Goal: Obtain resource: Obtain resource

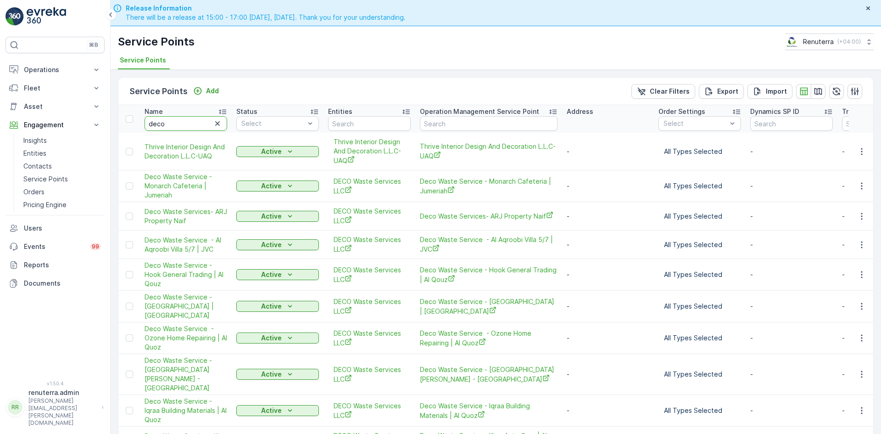
click at [176, 125] on input "deco" at bounding box center [186, 123] width 83 height 15
type input "d"
click at [174, 125] on input "text" at bounding box center [186, 123] width 83 height 15
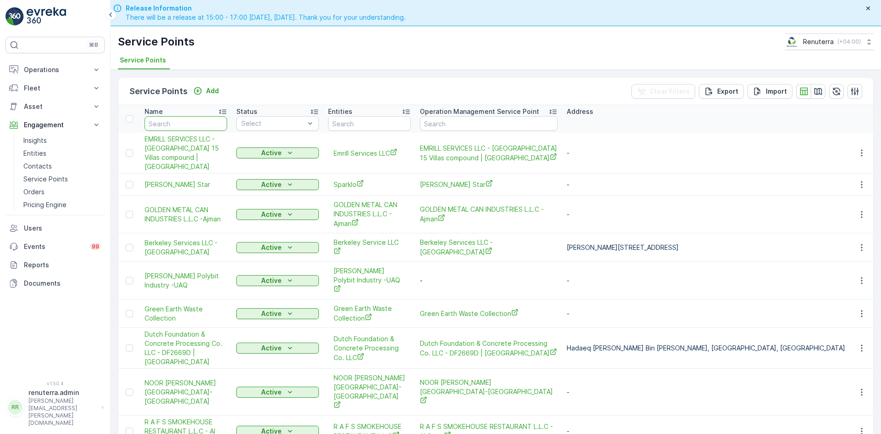
click at [174, 125] on input "text" at bounding box center [186, 123] width 83 height 15
type input "dutch"
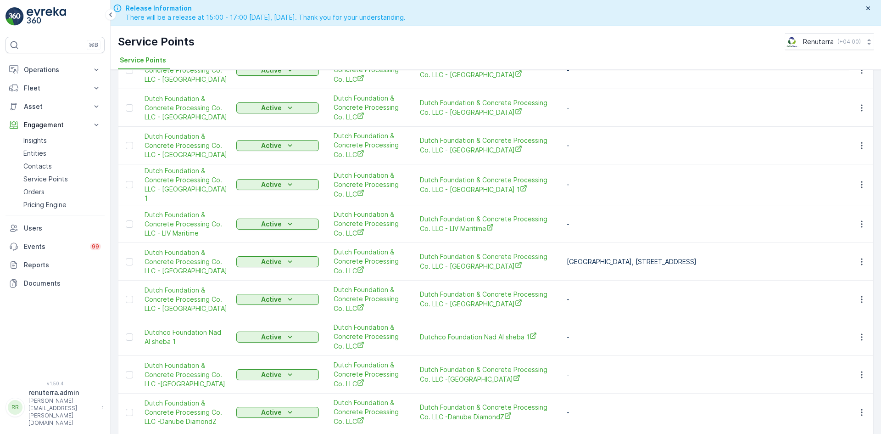
scroll to position [112, 0]
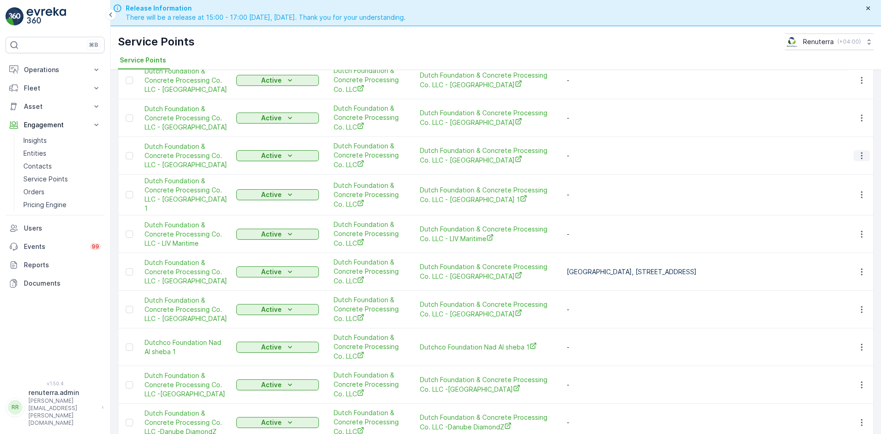
click at [859, 157] on icon "button" at bounding box center [862, 155] width 9 height 9
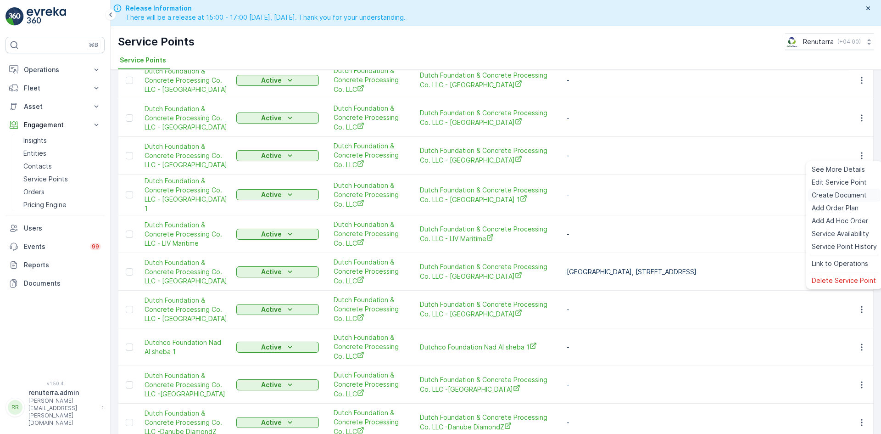
click at [829, 193] on span "Create Document" at bounding box center [839, 195] width 55 height 9
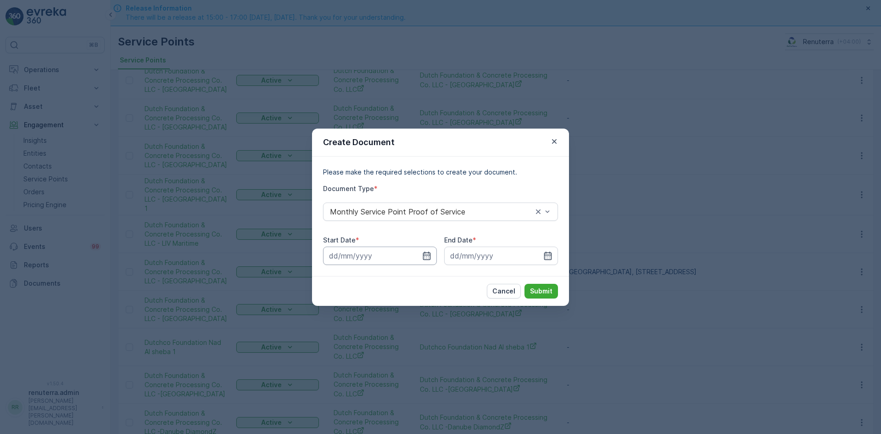
drag, startPoint x: 423, startPoint y: 256, endPoint x: 420, endPoint y: 251, distance: 6.0
click at [424, 256] on icon "button" at bounding box center [427, 255] width 8 height 8
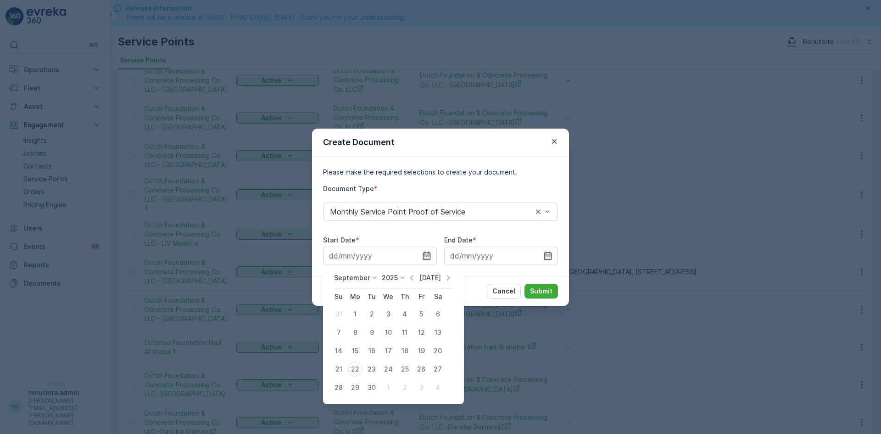
drag, startPoint x: 409, startPoint y: 274, endPoint x: 411, endPoint y: 281, distance: 7.7
click at [410, 275] on icon "button" at bounding box center [411, 277] width 9 height 9
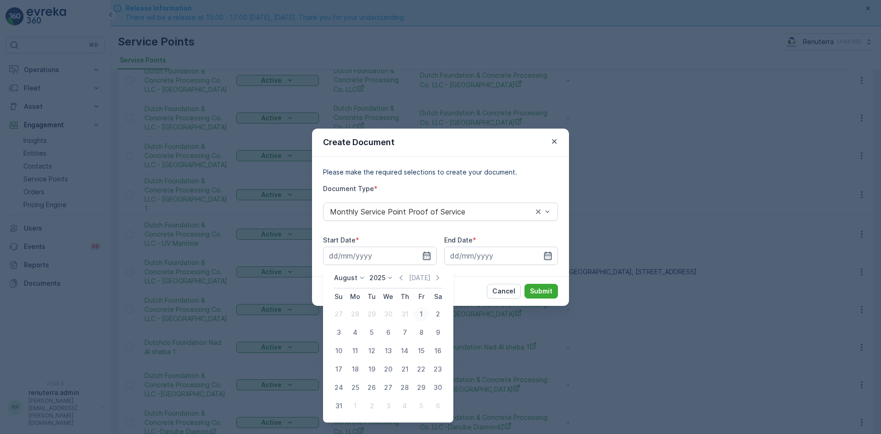
click at [423, 314] on div "1" at bounding box center [421, 314] width 15 height 15
type input "01.08.2025"
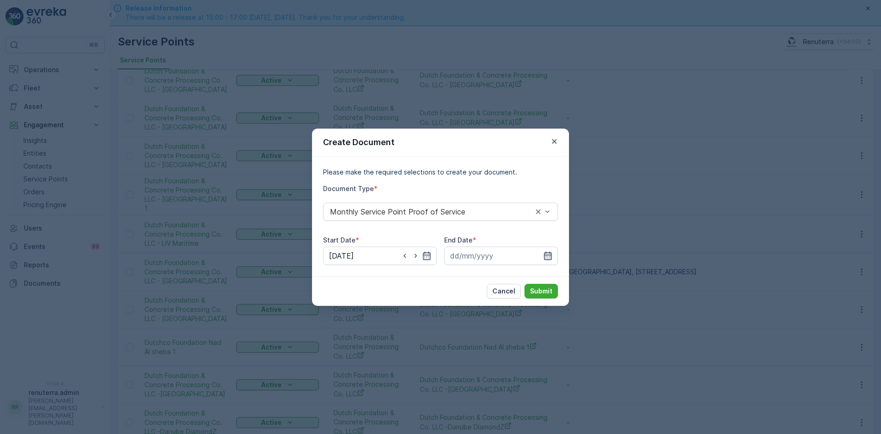
click at [548, 259] on icon "button" at bounding box center [548, 255] width 8 height 8
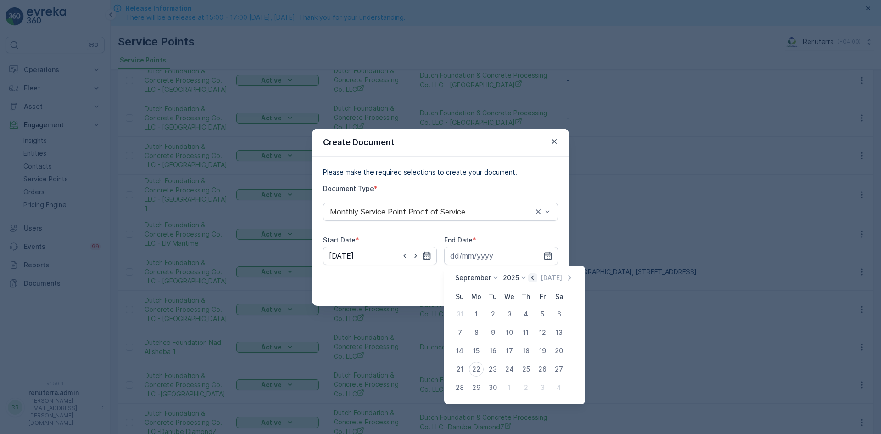
click at [528, 279] on icon "button" at bounding box center [532, 277] width 9 height 9
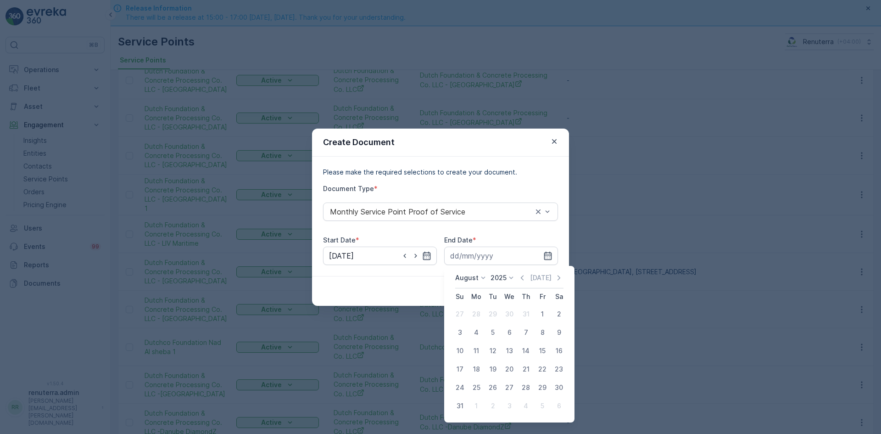
click at [456, 406] on div "31" at bounding box center [460, 406] width 15 height 15
type input "31.08.2025"
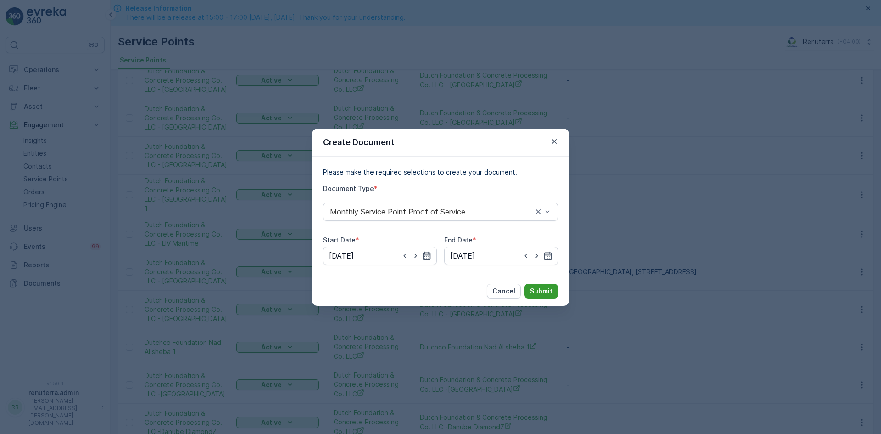
click at [532, 295] on p "Submit" at bounding box center [541, 290] width 22 height 9
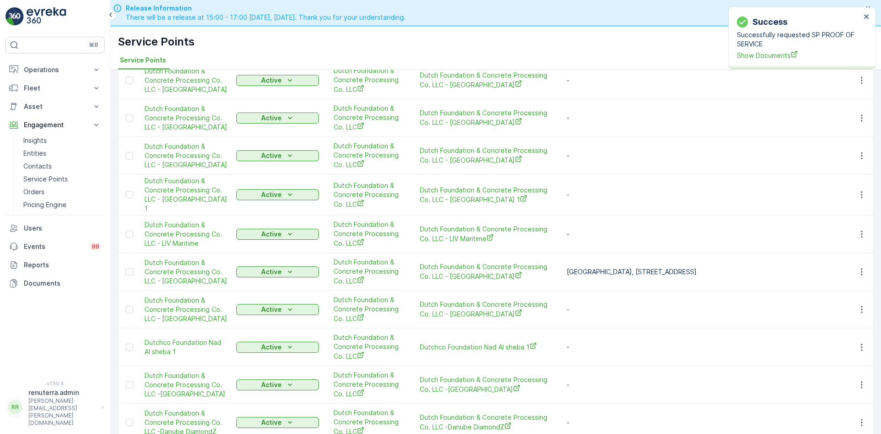
click at [741, 61] on div "Success Successfully requested SP PROOF OF SERVICE Show Documents" at bounding box center [799, 38] width 129 height 50
click at [742, 59] on span "Show Documents" at bounding box center [799, 56] width 124 height 10
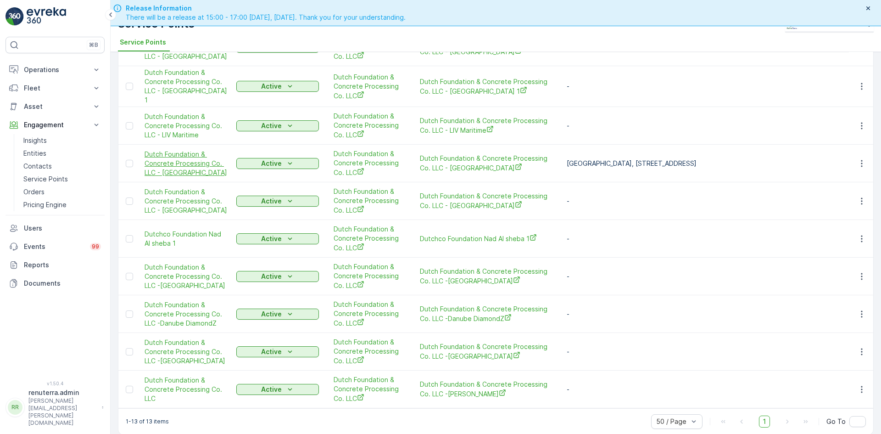
scroll to position [26, 0]
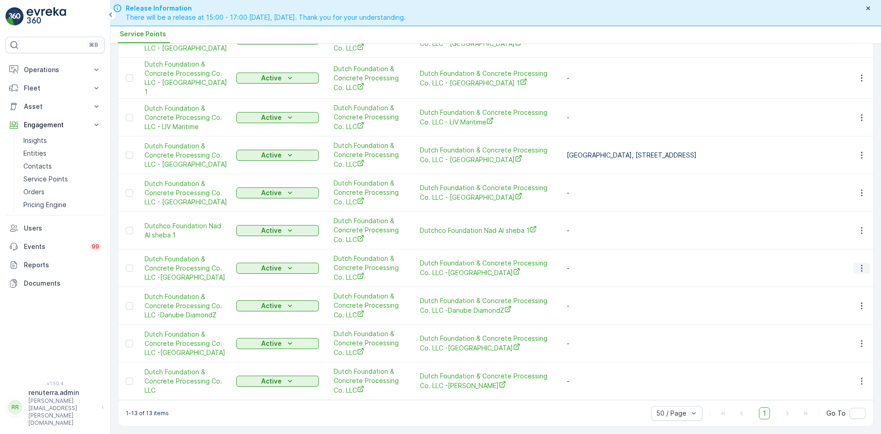
click at [864, 267] on icon "button" at bounding box center [862, 268] width 9 height 9
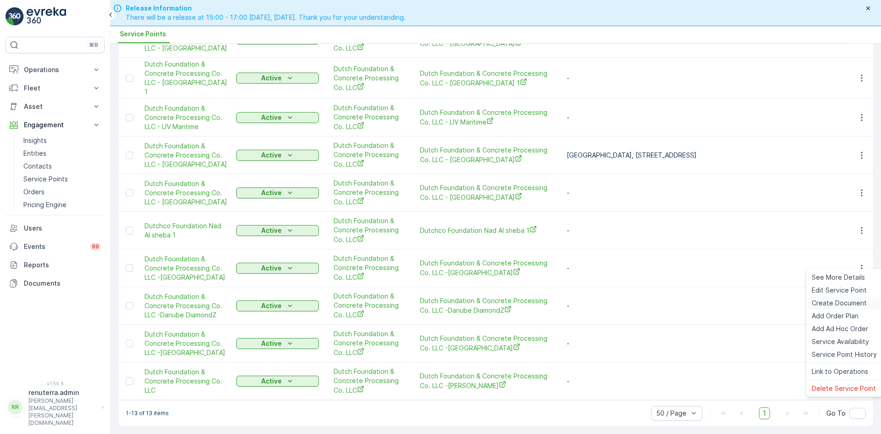
drag, startPoint x: 847, startPoint y: 299, endPoint x: 842, endPoint y: 301, distance: 4.9
click at [842, 301] on span "Create Document" at bounding box center [839, 302] width 55 height 9
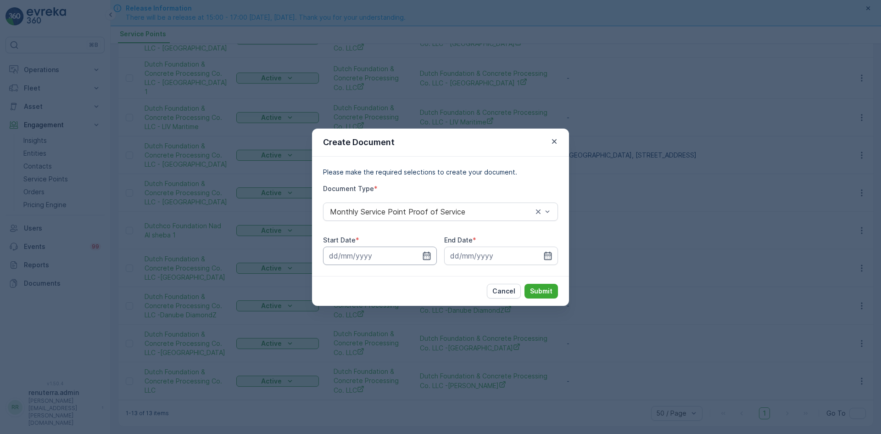
click at [432, 253] on input at bounding box center [380, 256] width 114 height 18
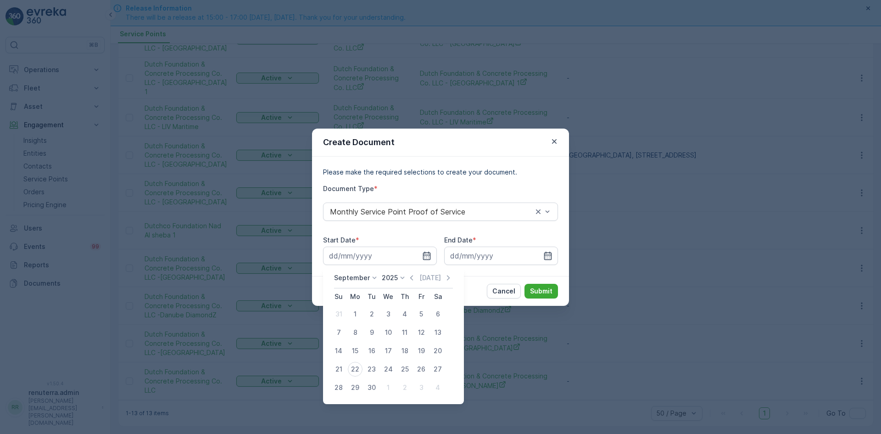
drag, startPoint x: 408, startPoint y: 277, endPoint x: 411, endPoint y: 284, distance: 7.6
click at [407, 277] on icon "button" at bounding box center [411, 277] width 9 height 9
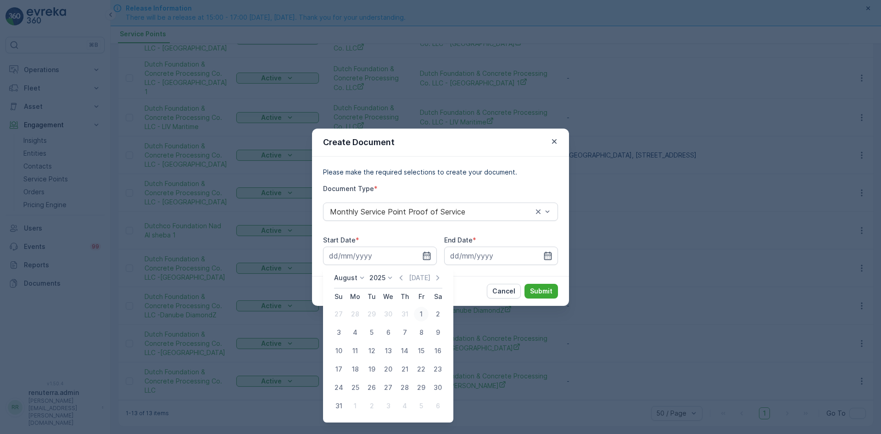
click at [422, 313] on div "1" at bounding box center [421, 314] width 15 height 15
type input "01.08.2025"
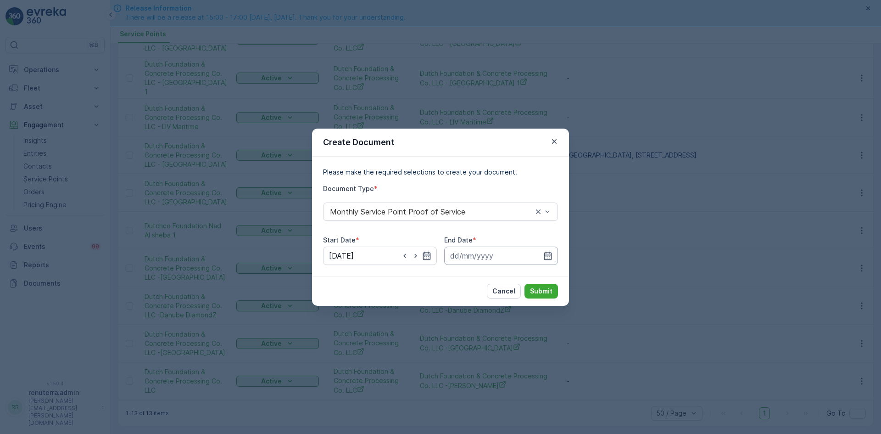
click at [553, 258] on input at bounding box center [501, 256] width 114 height 18
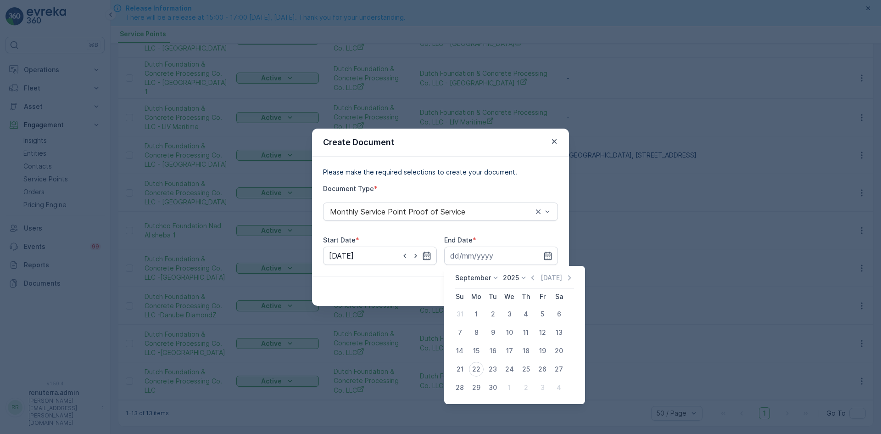
drag, startPoint x: 530, startPoint y: 277, endPoint x: 528, endPoint y: 286, distance: 9.8
click at [530, 280] on icon "button" at bounding box center [532, 277] width 9 height 9
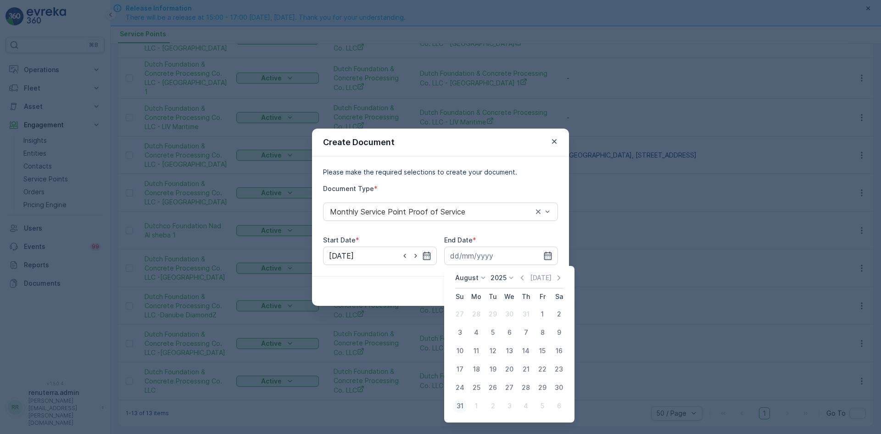
click at [457, 406] on div "31" at bounding box center [460, 406] width 15 height 15
type input "31.08.2025"
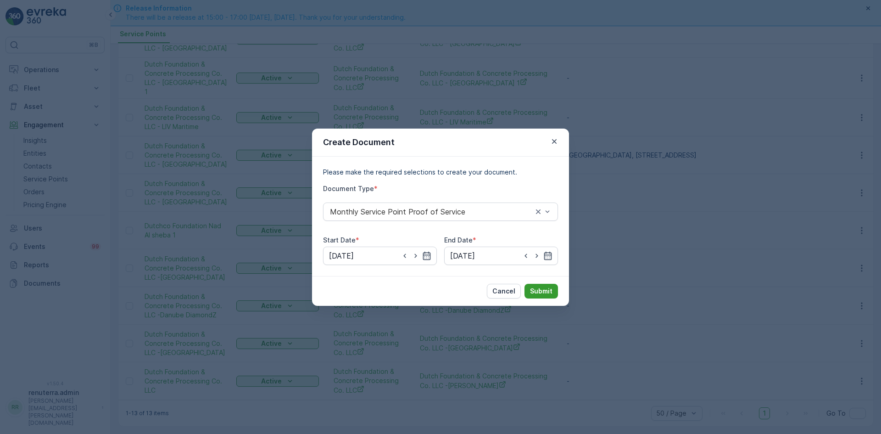
click at [536, 293] on p "Submit" at bounding box center [541, 290] width 22 height 9
click at [553, 143] on icon "button" at bounding box center [554, 141] width 9 height 9
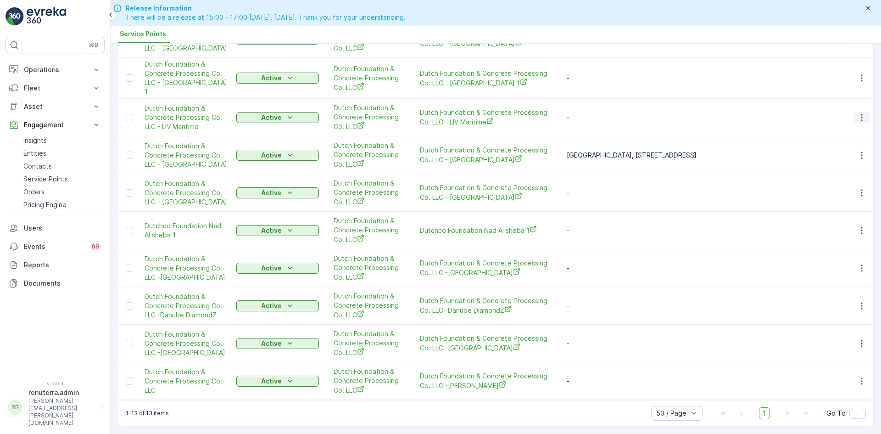
click at [858, 113] on icon "button" at bounding box center [862, 117] width 9 height 9
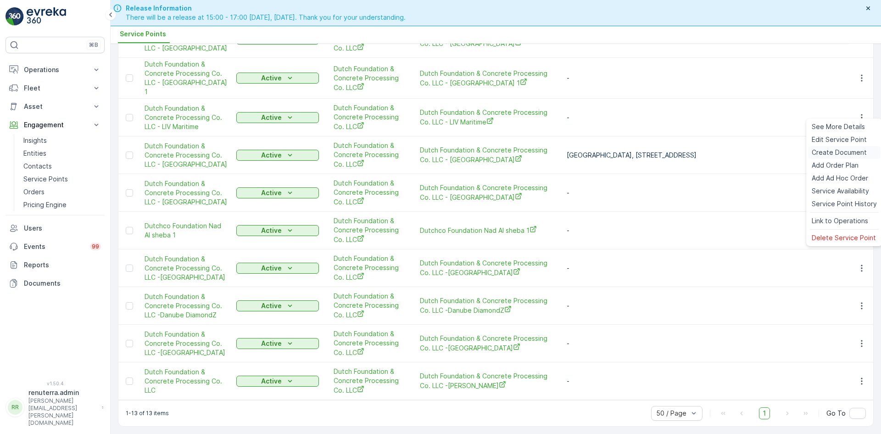
click at [830, 154] on span "Create Document" at bounding box center [839, 152] width 55 height 9
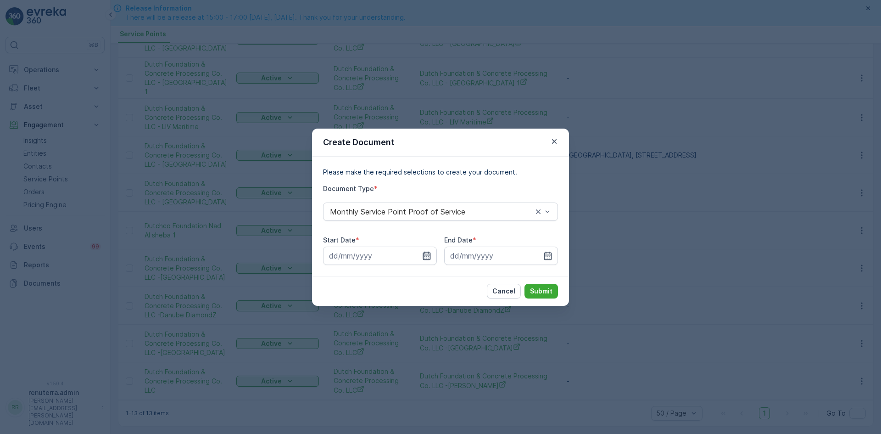
click at [429, 257] on icon "button" at bounding box center [426, 255] width 9 height 9
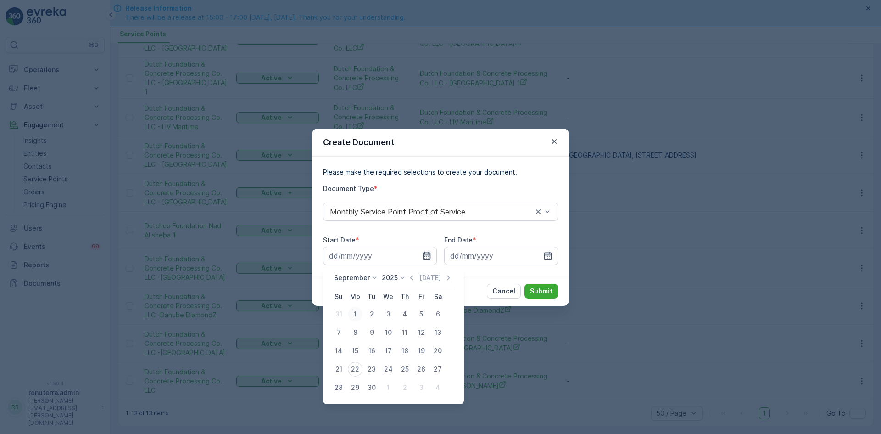
click at [359, 314] on div "1" at bounding box center [355, 314] width 15 height 15
type input "01.09.2025"
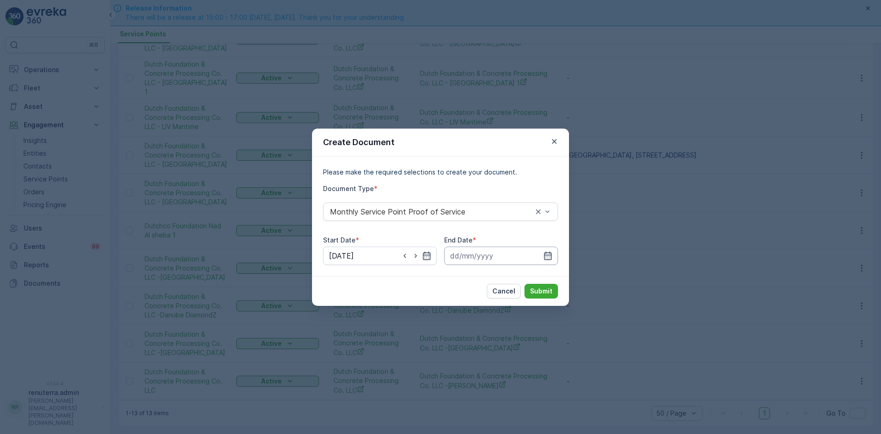
click at [554, 251] on input at bounding box center [501, 256] width 114 height 18
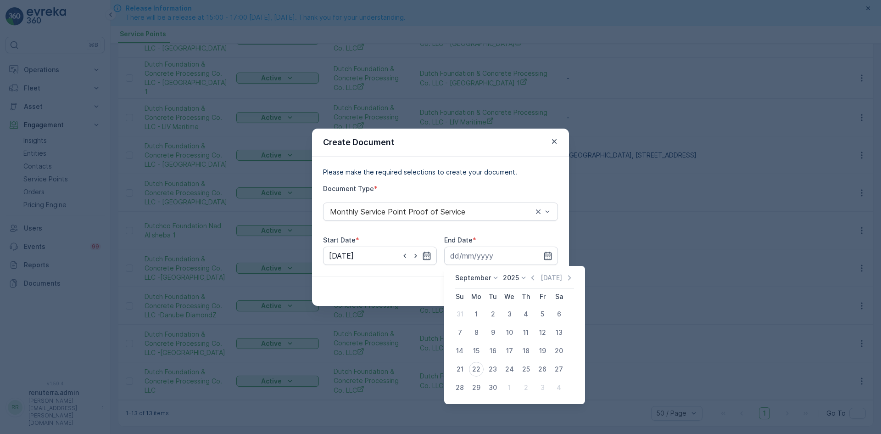
drag, startPoint x: 530, startPoint y: 277, endPoint x: 524, endPoint y: 286, distance: 10.6
click at [529, 281] on icon "button" at bounding box center [532, 277] width 9 height 9
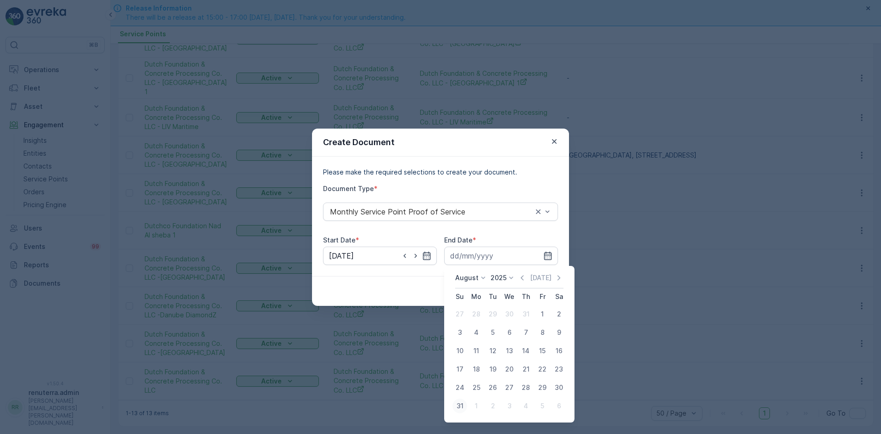
click at [460, 404] on div "31" at bounding box center [460, 406] width 15 height 15
type input "31.08.2025"
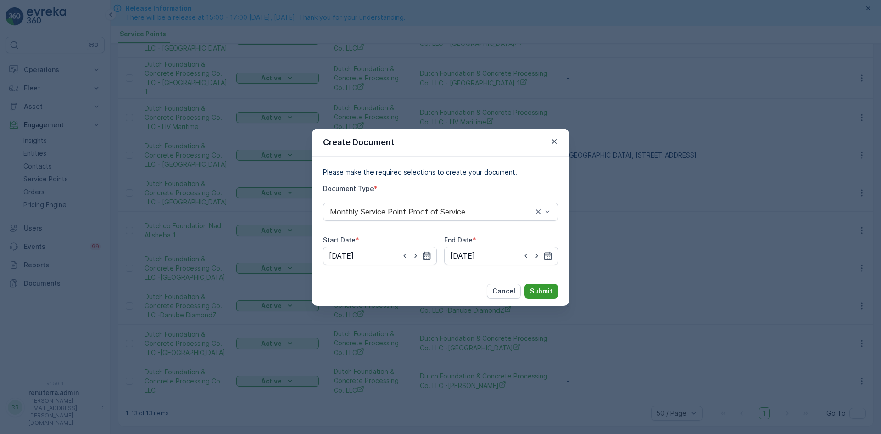
click at [540, 292] on p "Submit" at bounding box center [541, 290] width 22 height 9
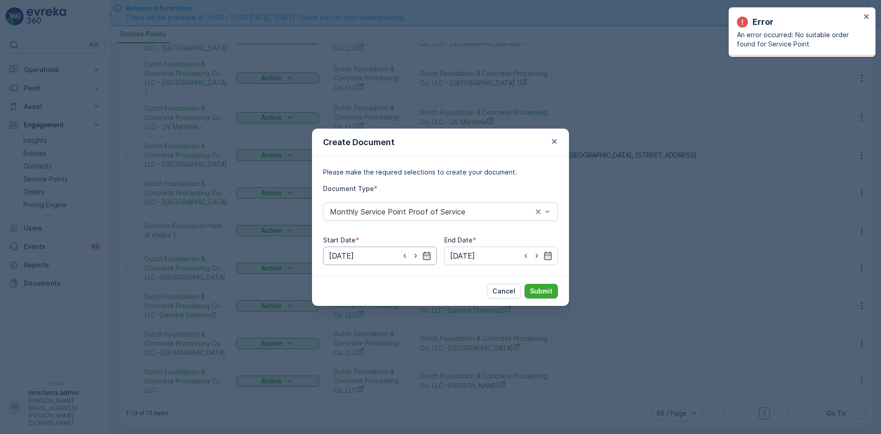
drag, startPoint x: 438, startPoint y: 251, endPoint x: 433, endPoint y: 252, distance: 5.6
click at [436, 252] on div "Start Date * 01.09.2025 End Date * 31.08.2025" at bounding box center [440, 250] width 235 height 29
click at [421, 258] on div at bounding box center [415, 255] width 31 height 9
click at [404, 258] on icon "button" at bounding box center [404, 255] width 9 height 9
drag, startPoint x: 858, startPoint y: 19, endPoint x: 864, endPoint y: 17, distance: 6.4
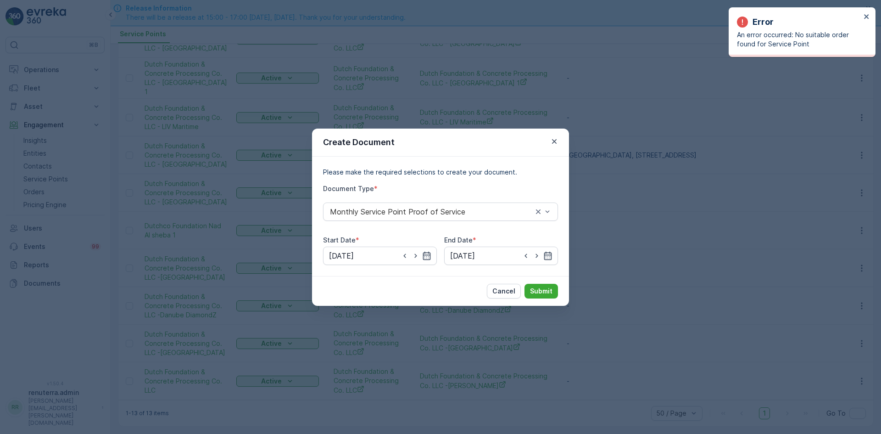
click at [860, 17] on div "Error" at bounding box center [799, 22] width 124 height 13
drag, startPoint x: 870, startPoint y: 14, endPoint x: 849, endPoint y: 24, distance: 23.2
click at [869, 14] on icon "close" at bounding box center [867, 16] width 6 height 7
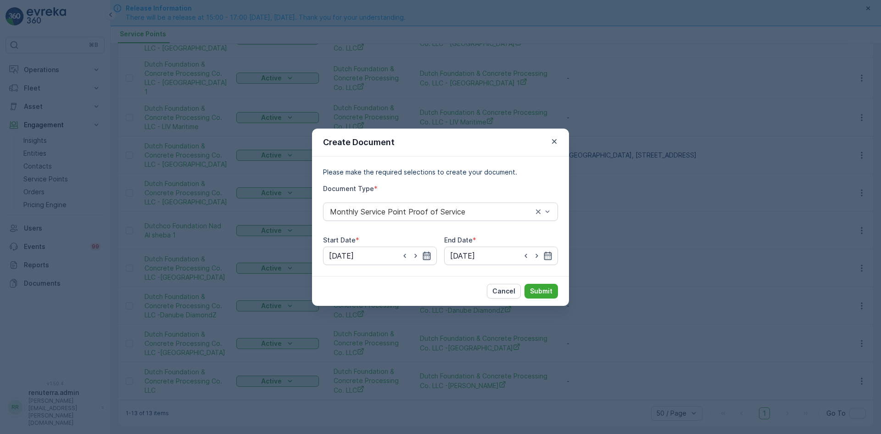
click at [424, 255] on icon "button" at bounding box center [427, 255] width 8 height 8
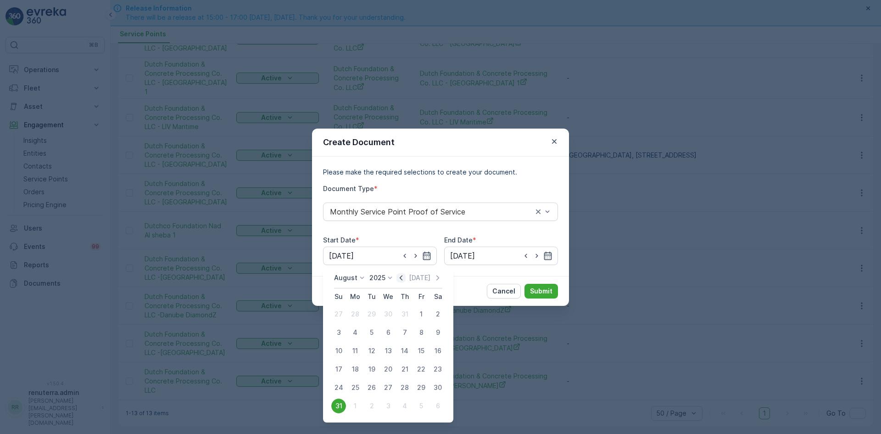
click at [406, 280] on icon "button" at bounding box center [401, 277] width 9 height 9
drag, startPoint x: 440, startPoint y: 272, endPoint x: 436, endPoint y: 278, distance: 7.4
click at [438, 276] on div "July 2025 Today Su Mo Tu We Th Fr Sa 29 30 1 2 3 4 5 6 7 8 9 10 11 12 13 14 15 …" at bounding box center [388, 335] width 130 height 138
click at [436, 279] on icon "button" at bounding box center [437, 277] width 9 height 9
click at [421, 320] on div "1" at bounding box center [421, 314] width 15 height 15
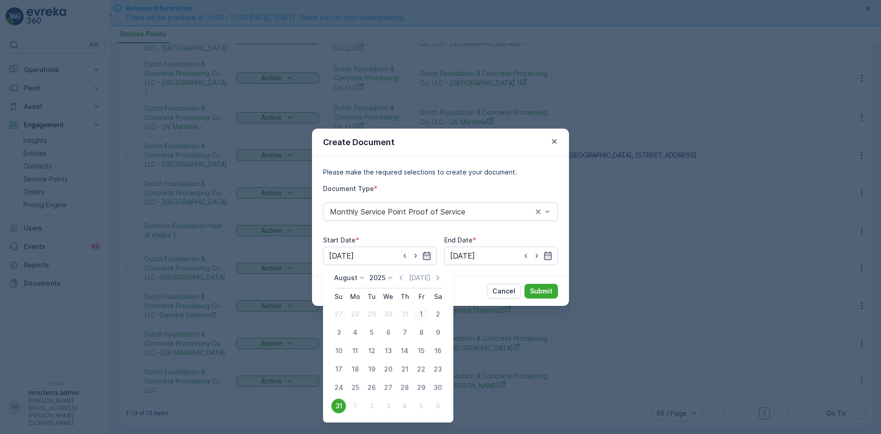
type input "01.08.2025"
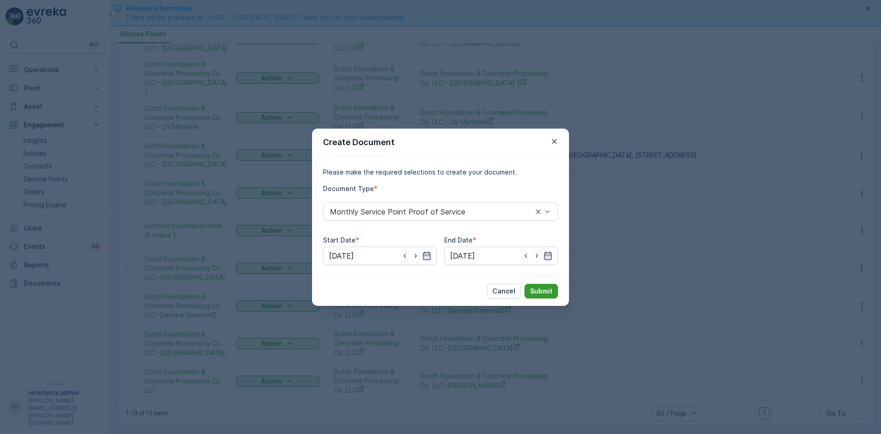
click at [538, 293] on p "Submit" at bounding box center [541, 290] width 22 height 9
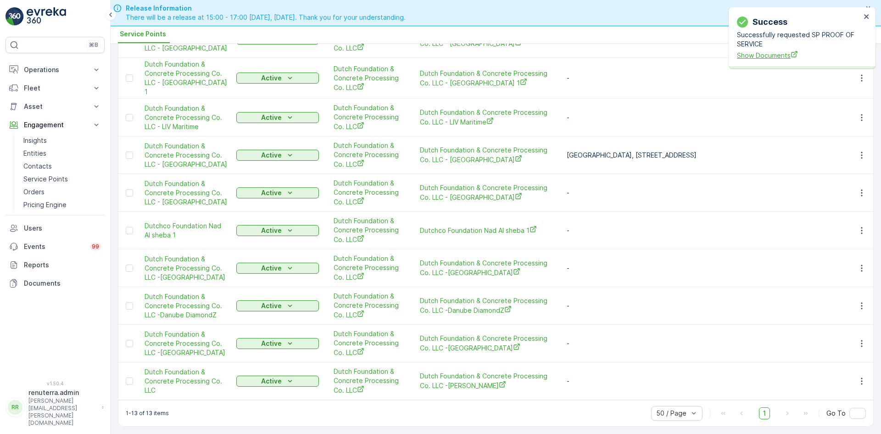
click at [766, 58] on span "Show Documents" at bounding box center [799, 56] width 124 height 10
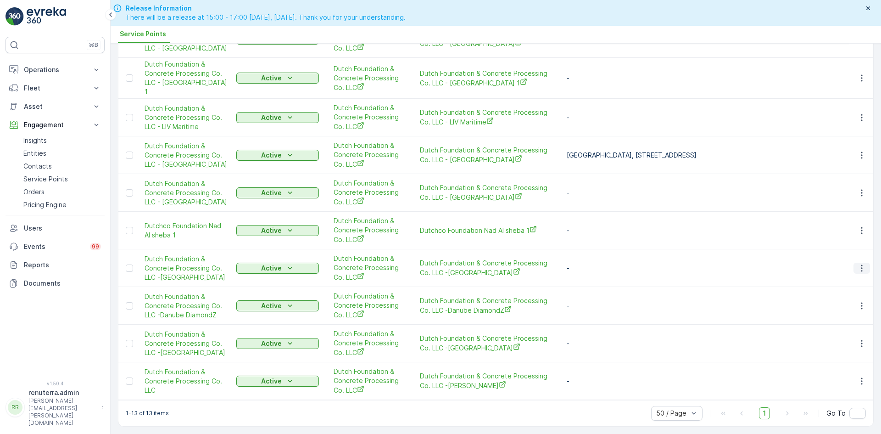
click at [860, 267] on icon "button" at bounding box center [862, 268] width 9 height 9
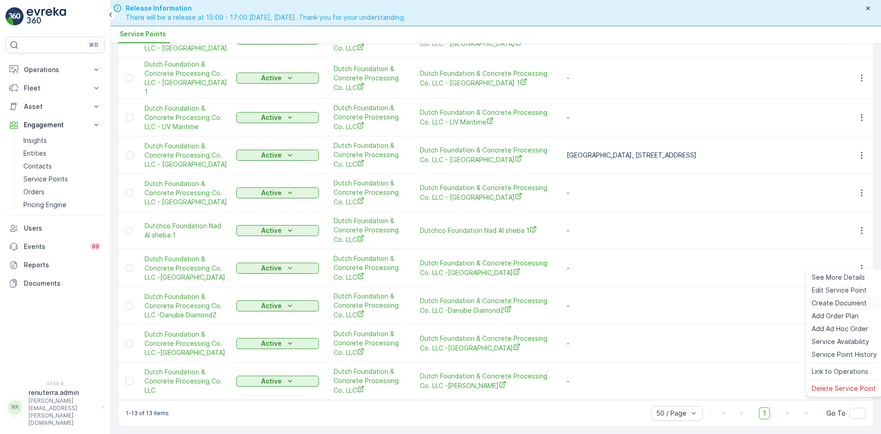
click at [838, 299] on span "Create Document" at bounding box center [839, 302] width 55 height 9
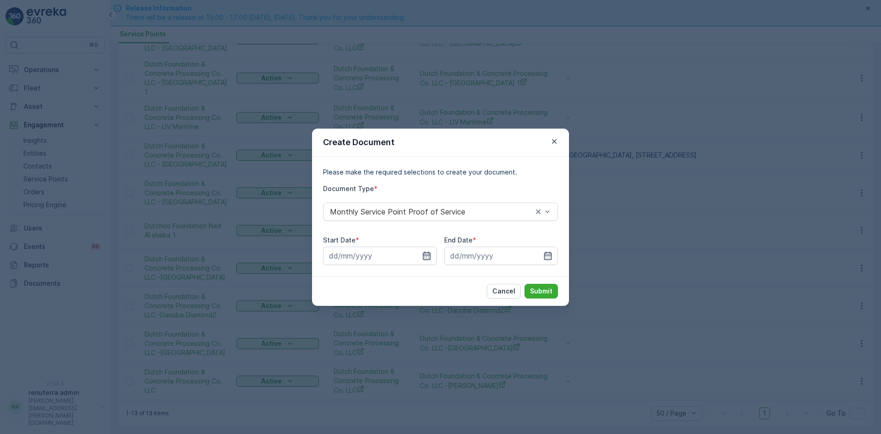
click at [429, 251] on icon "button" at bounding box center [426, 255] width 9 height 9
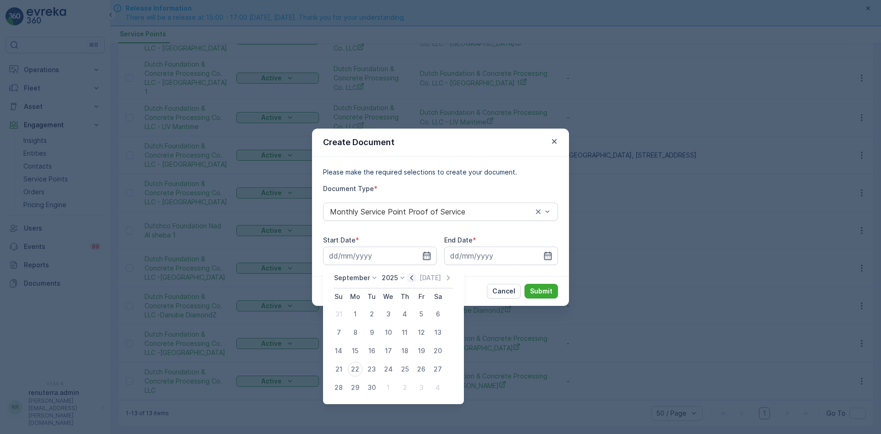
click at [407, 279] on icon "button" at bounding box center [411, 277] width 9 height 9
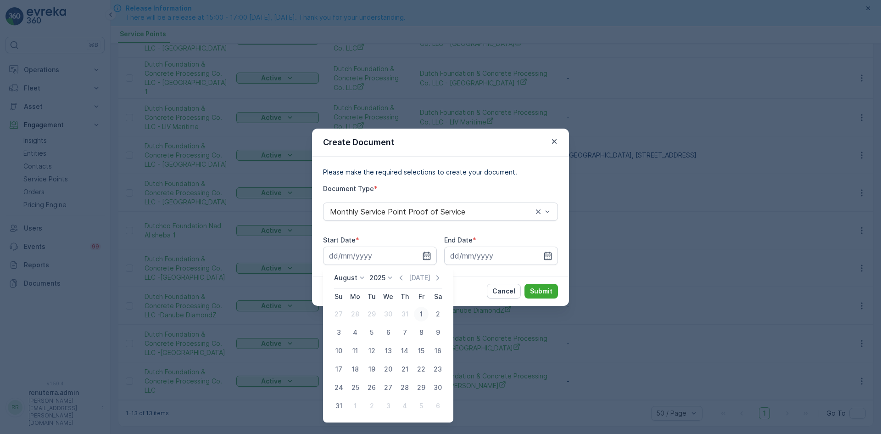
click at [421, 314] on div "1" at bounding box center [421, 314] width 15 height 15
type input "01.08.2025"
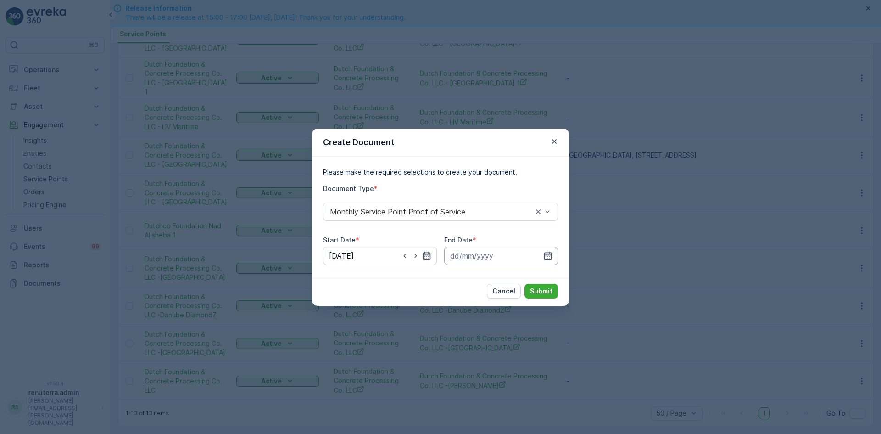
click at [544, 262] on input at bounding box center [501, 256] width 114 height 18
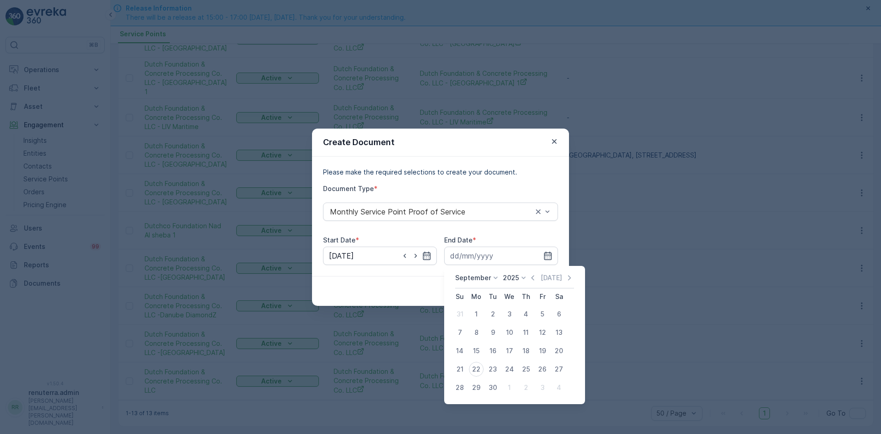
click at [532, 283] on div "September 2025 Today" at bounding box center [514, 280] width 119 height 15
click at [529, 276] on icon "button" at bounding box center [532, 277] width 9 height 9
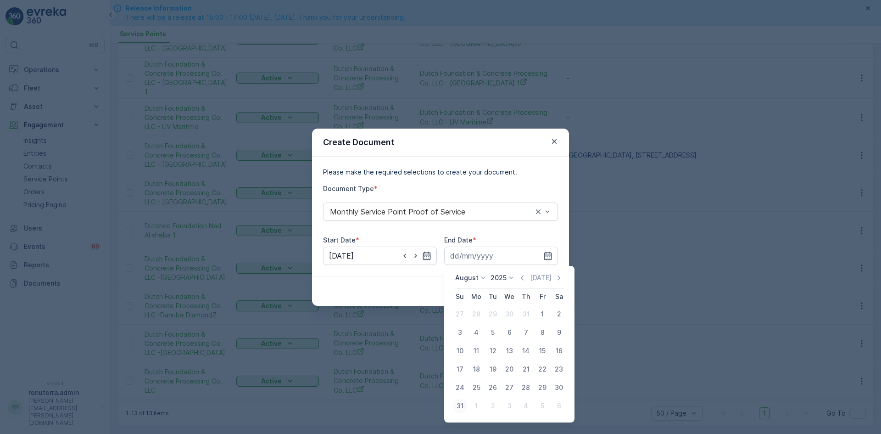
click at [461, 404] on div "31" at bounding box center [460, 406] width 15 height 15
type input "31.08.2025"
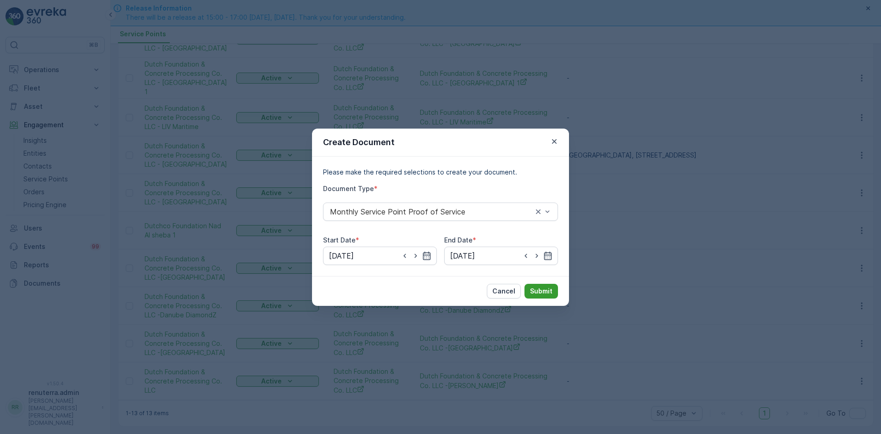
click at [537, 287] on p "Submit" at bounding box center [541, 290] width 22 height 9
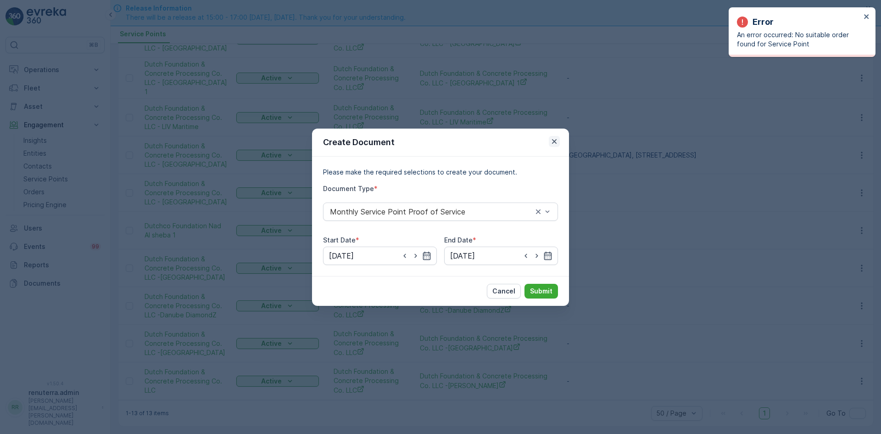
click at [560, 145] on button "button" at bounding box center [554, 141] width 11 height 11
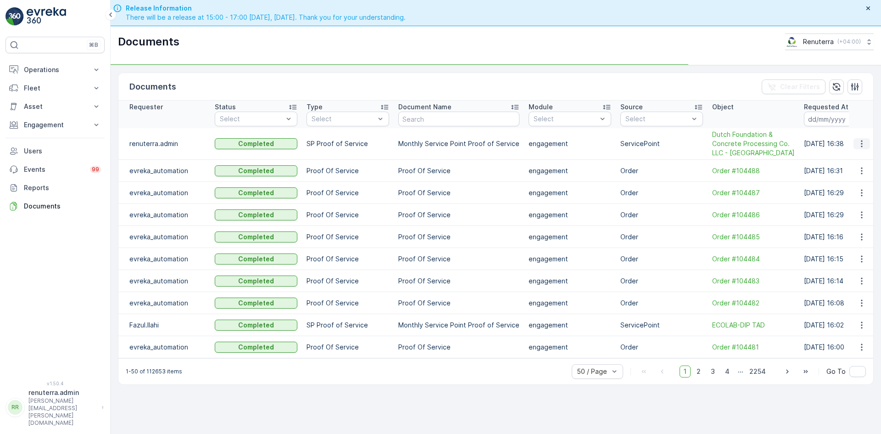
click at [859, 146] on icon "button" at bounding box center [862, 143] width 9 height 9
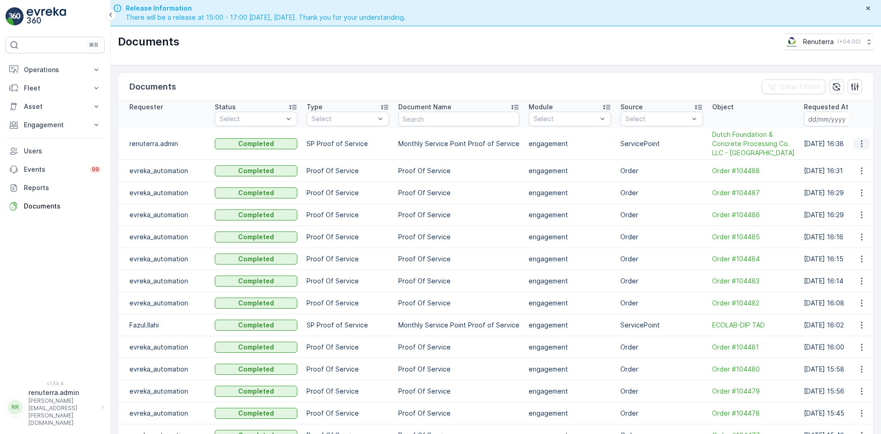
click at [858, 148] on icon "button" at bounding box center [862, 143] width 9 height 9
click at [855, 154] on span "See Details" at bounding box center [859, 157] width 35 height 9
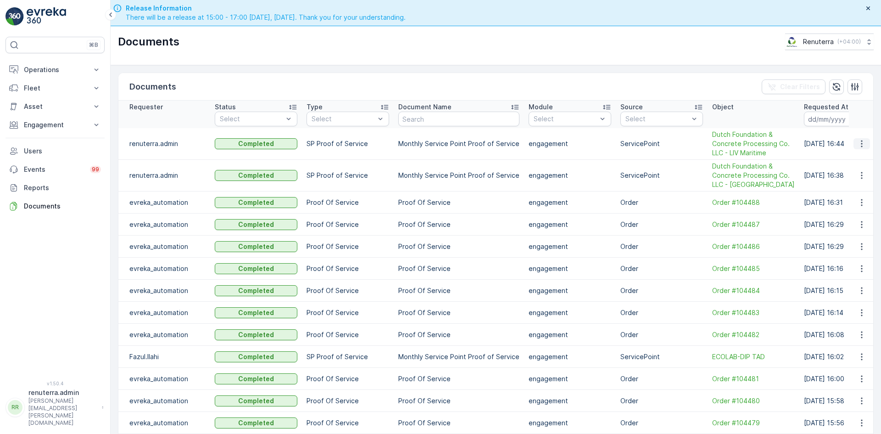
click at [860, 144] on icon "button" at bounding box center [862, 143] width 9 height 9
click at [857, 156] on span "See Details" at bounding box center [859, 157] width 35 height 9
